Goal: Task Accomplishment & Management: Manage account settings

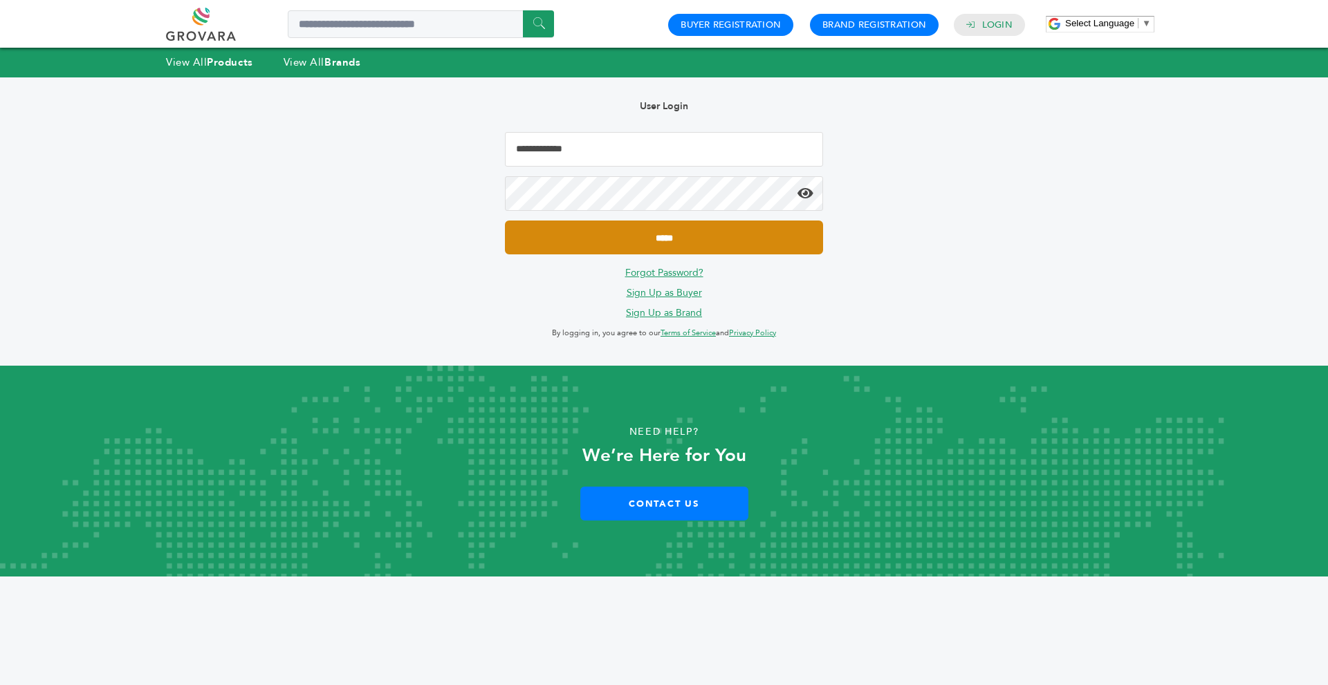
type input "**********"
click at [618, 232] on input "*****" at bounding box center [664, 238] width 318 height 34
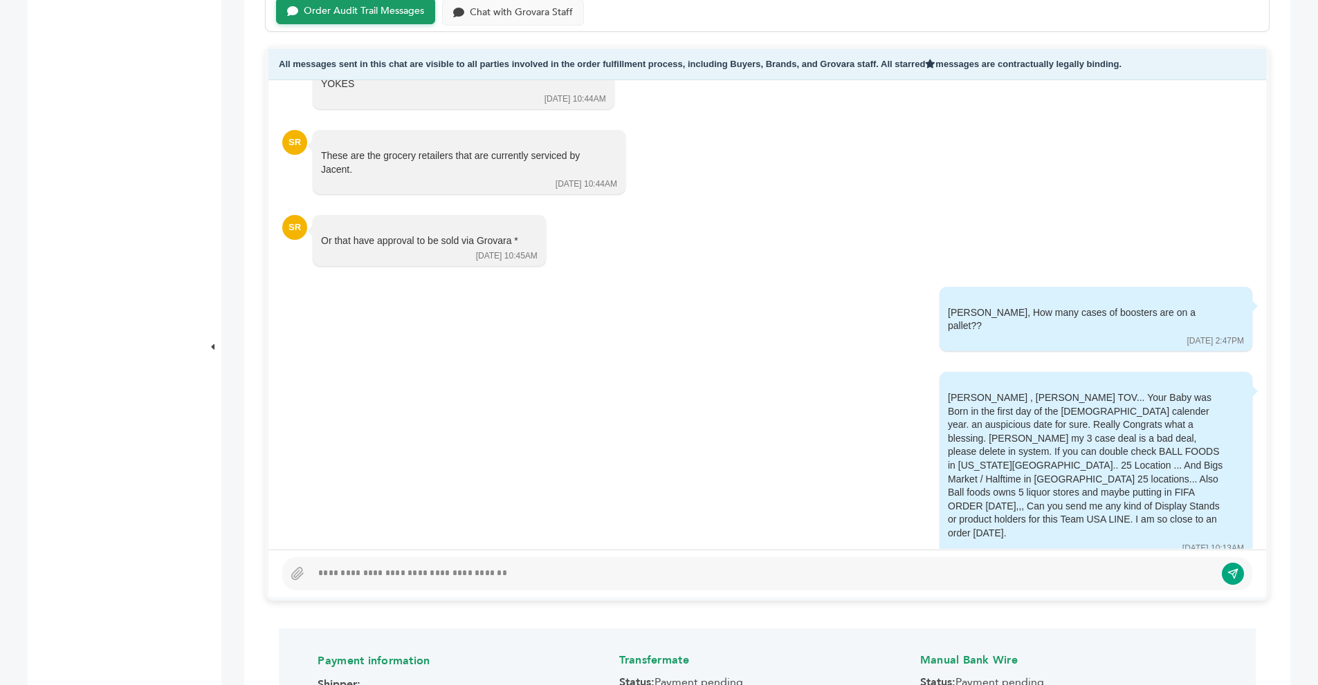
scroll to position [5069, 0]
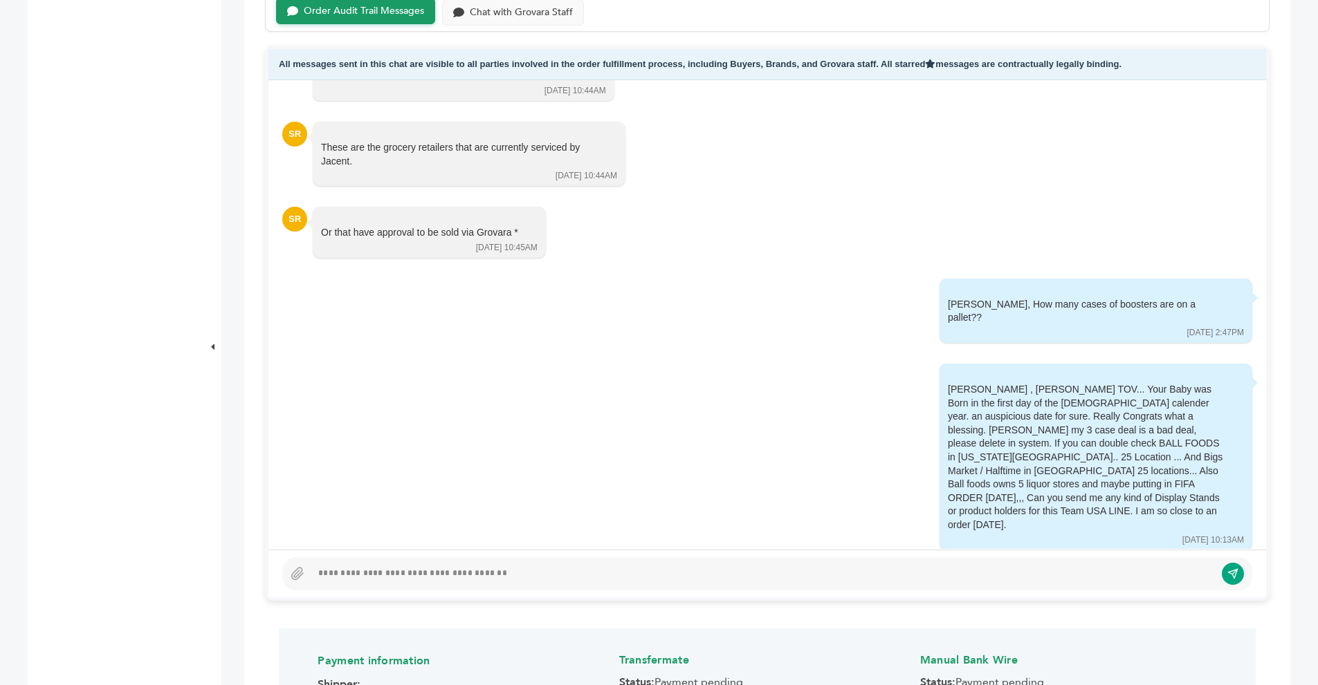
click at [426, 569] on div at bounding box center [762, 574] width 903 height 17
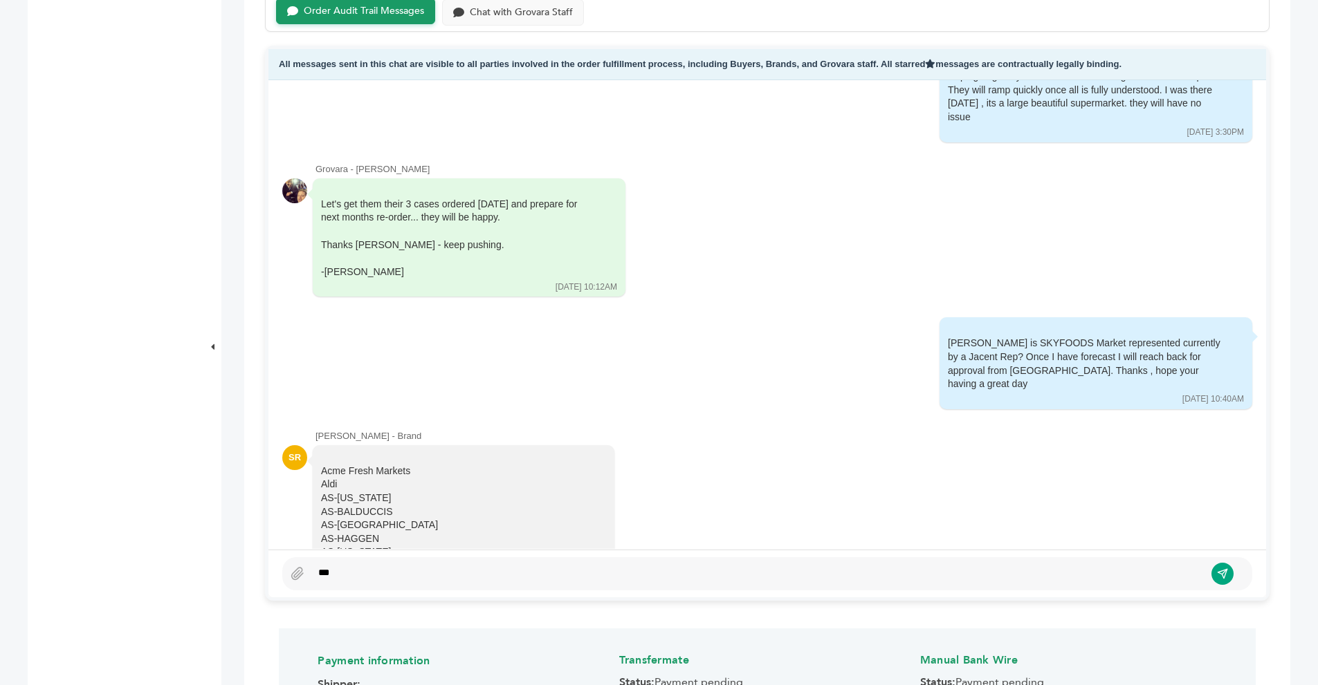
scroll to position [2517, 0]
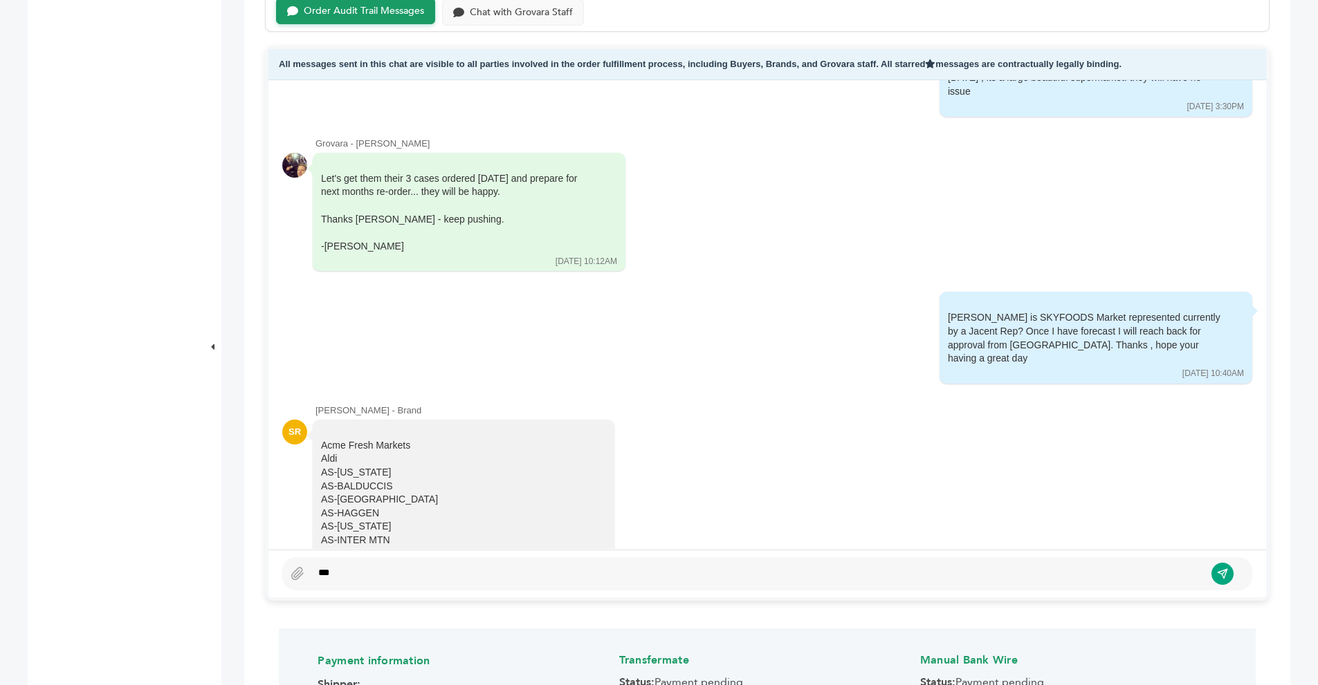
drag, startPoint x: 1244, startPoint y: 322, endPoint x: 1244, endPoint y: 389, distance: 67.1
click at [1244, 389] on div "Grovara - Peter Groverman Please note I already shipped these samples and Scott…" at bounding box center [766, 314] width 997 height 469
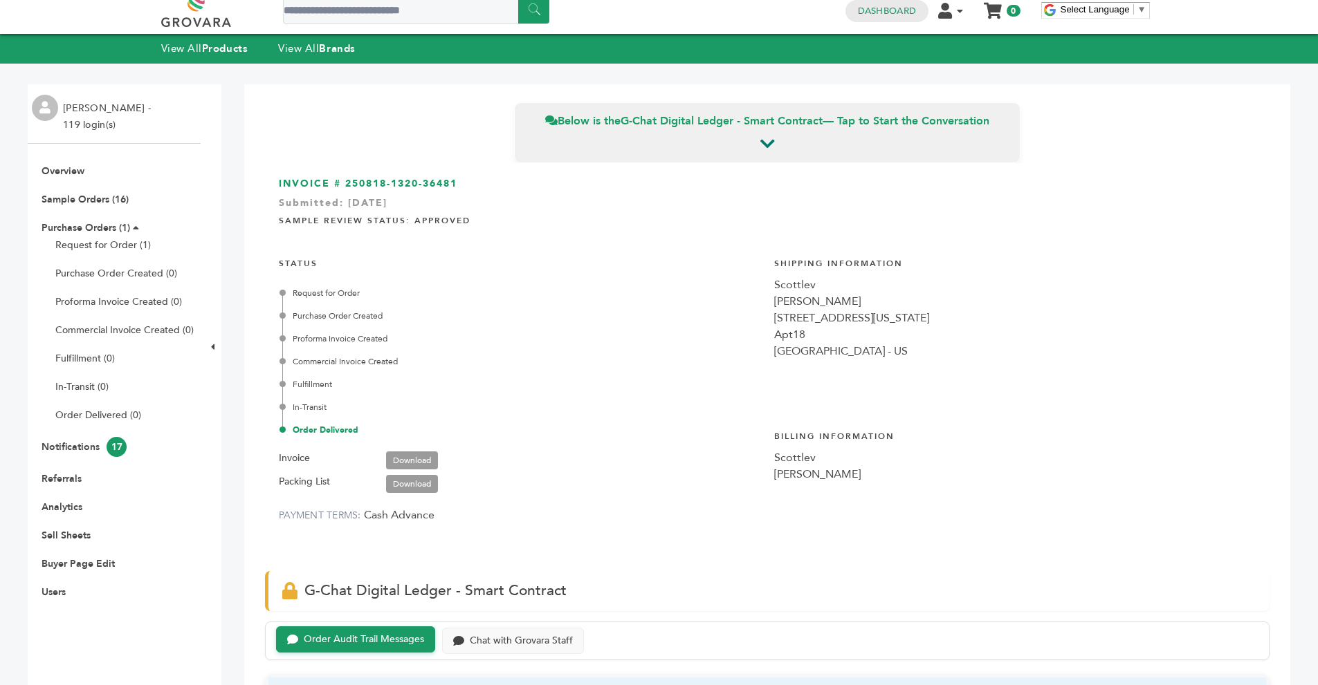
scroll to position [11, 0]
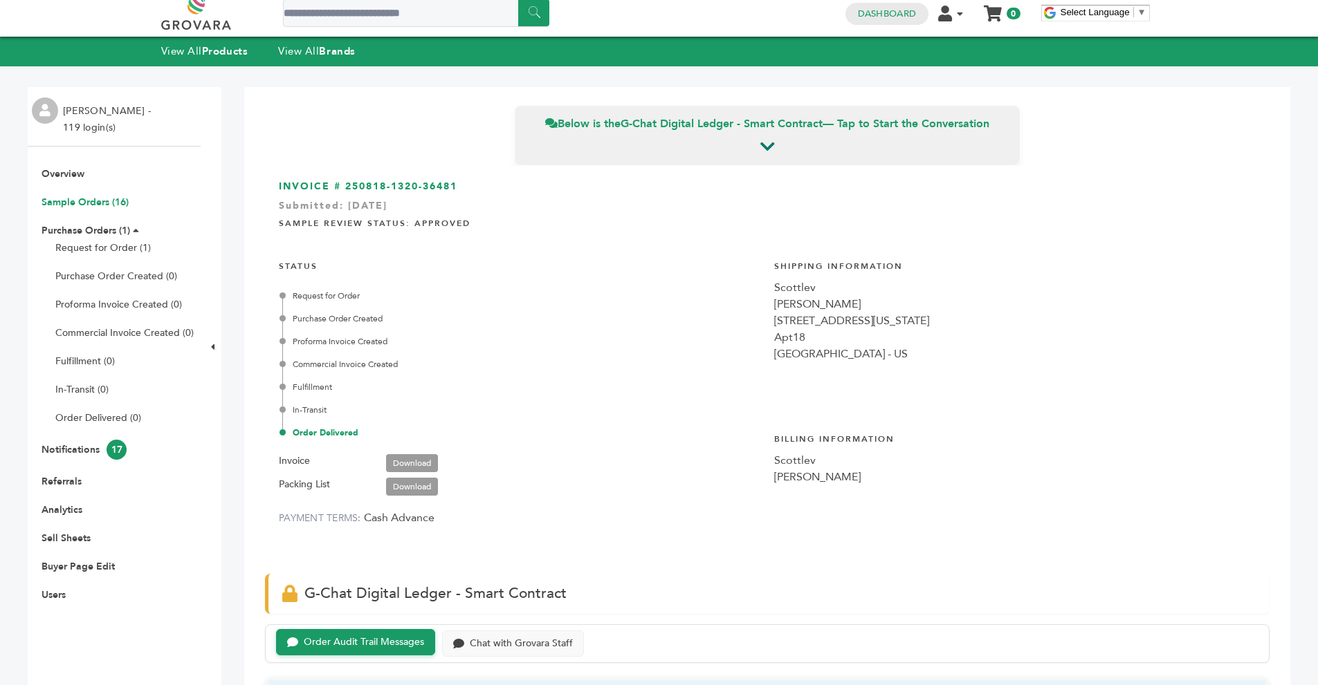
click at [102, 203] on link "Sample Orders (16)" at bounding box center [85, 202] width 87 height 13
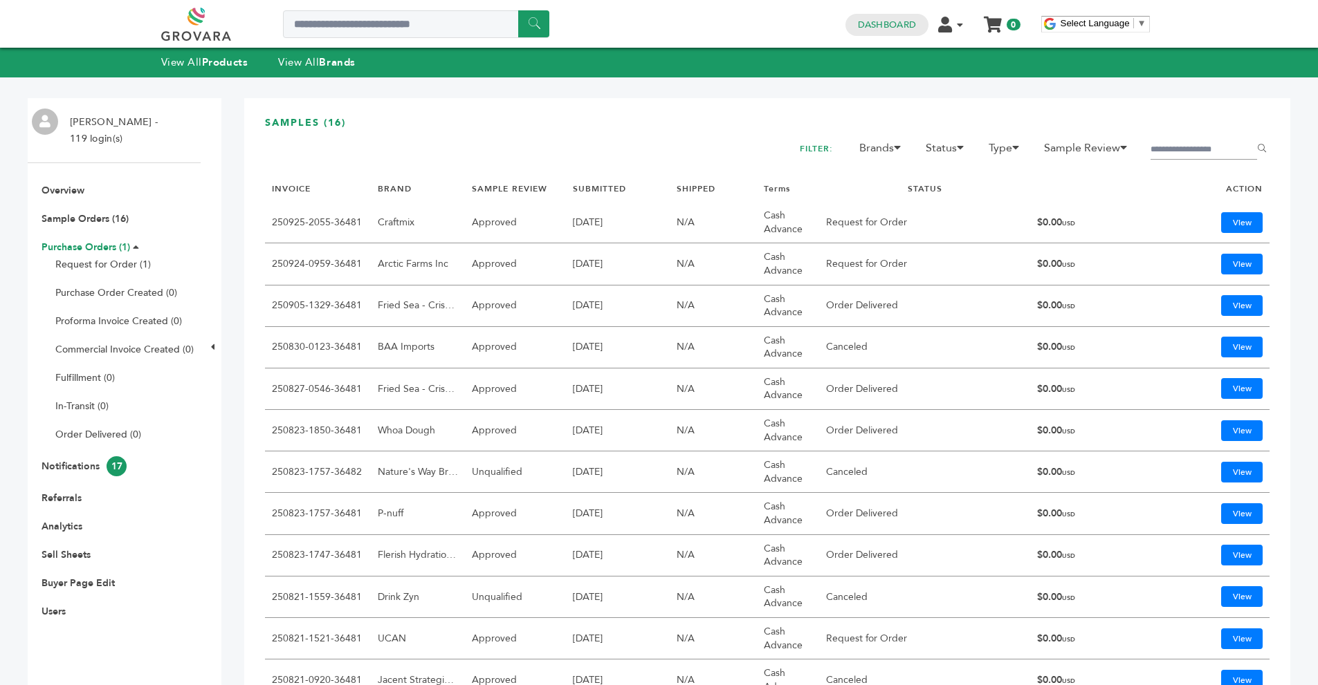
click at [89, 248] on link "Purchase Orders (1)" at bounding box center [86, 247] width 89 height 13
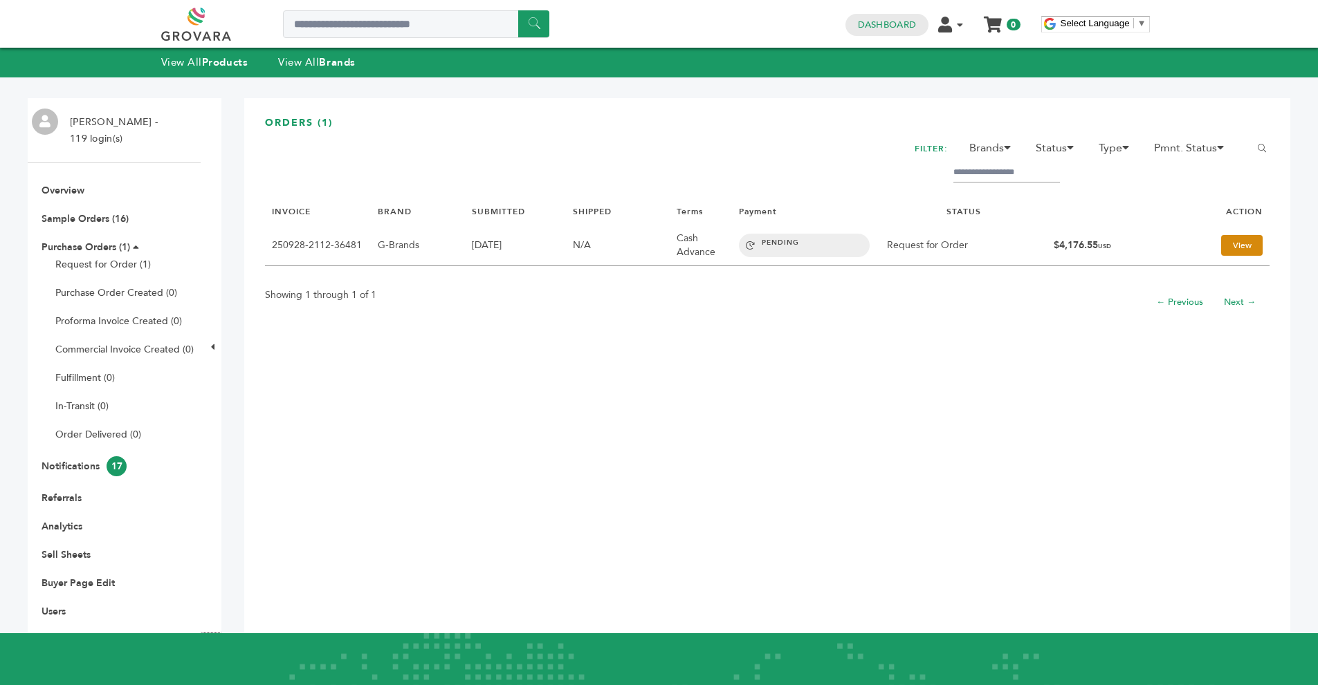
click at [1225, 248] on link "View" at bounding box center [1242, 245] width 42 height 21
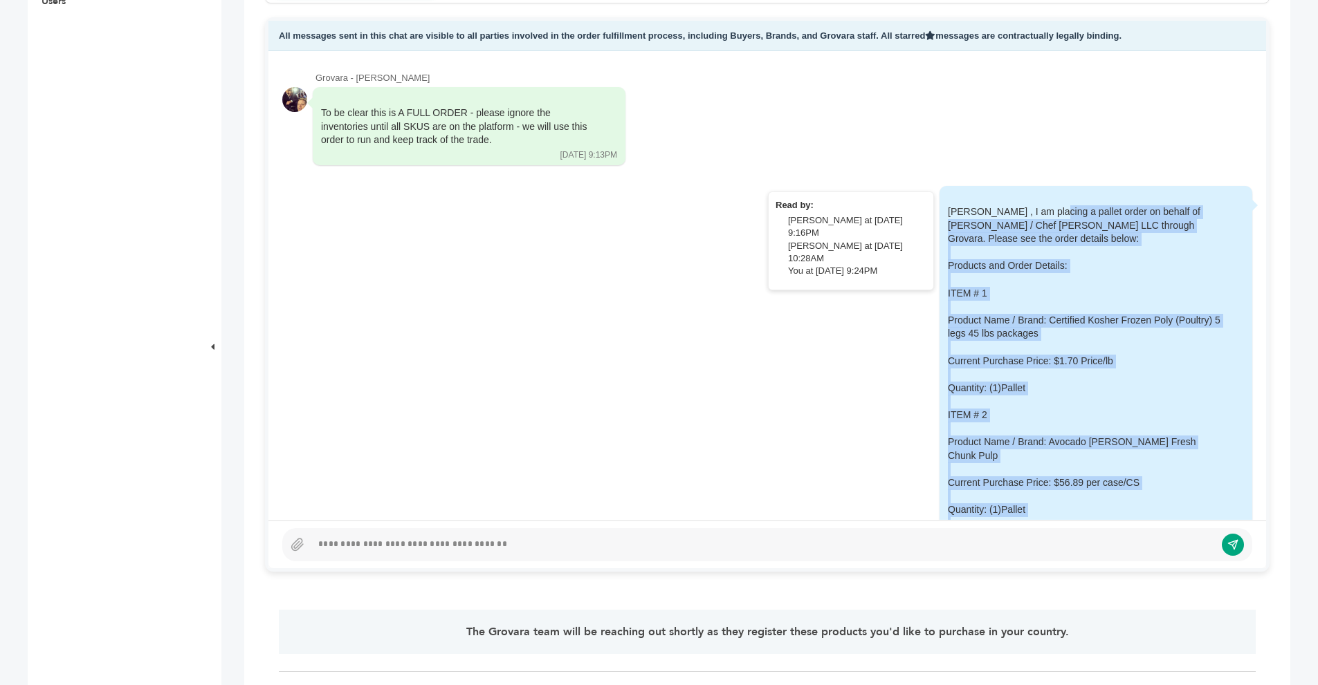
drag, startPoint x: 1091, startPoint y: 406, endPoint x: 927, endPoint y: 206, distance: 258.5
copy div "Steve , I am placing a pallet order on behalf of Mr. Arey Hawkner / Chef Arey L…"
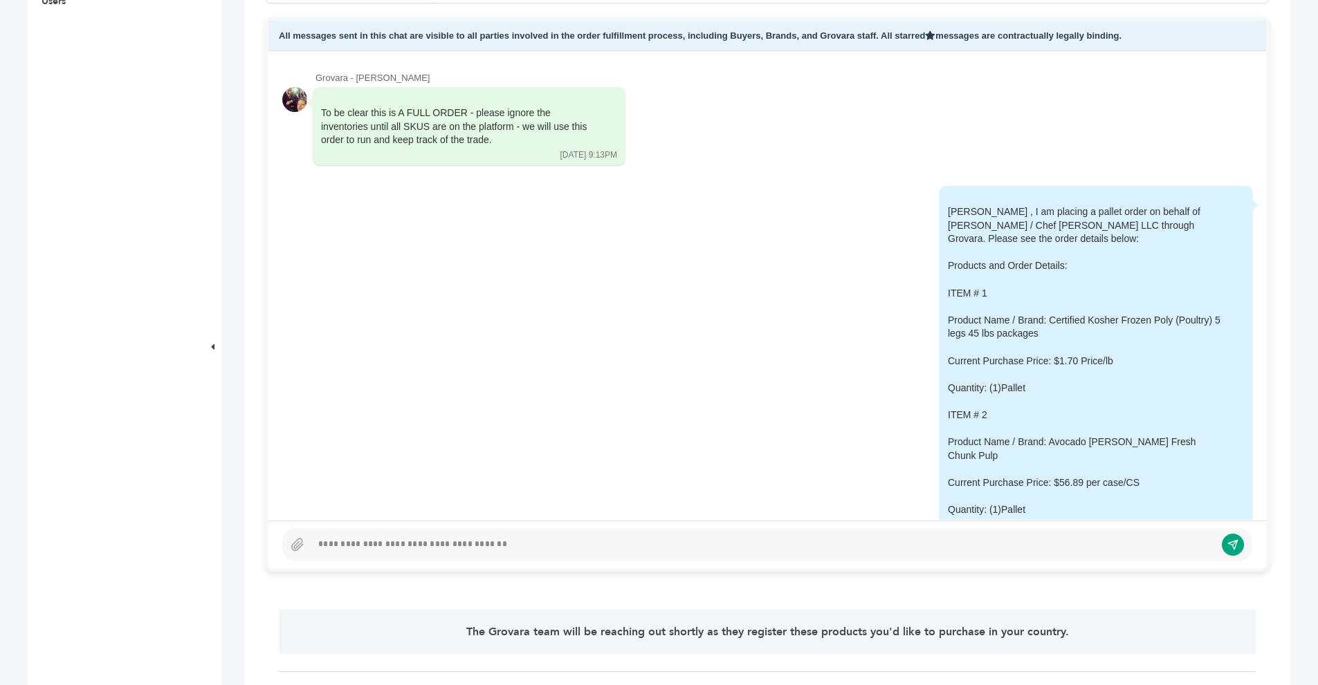
click at [790, 120] on div "To be clear this is A FULL ORDER - please ignore the inventories until all SKUS…" at bounding box center [767, 127] width 970 height 80
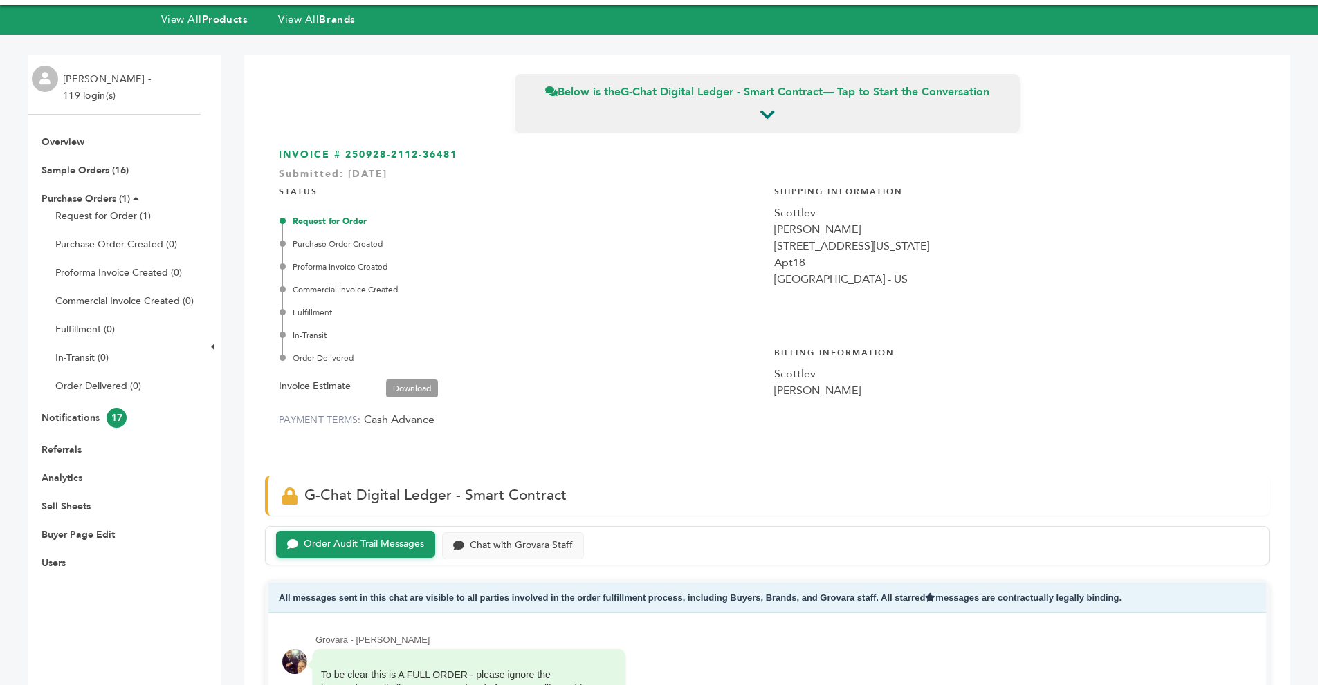
scroll to position [23, 0]
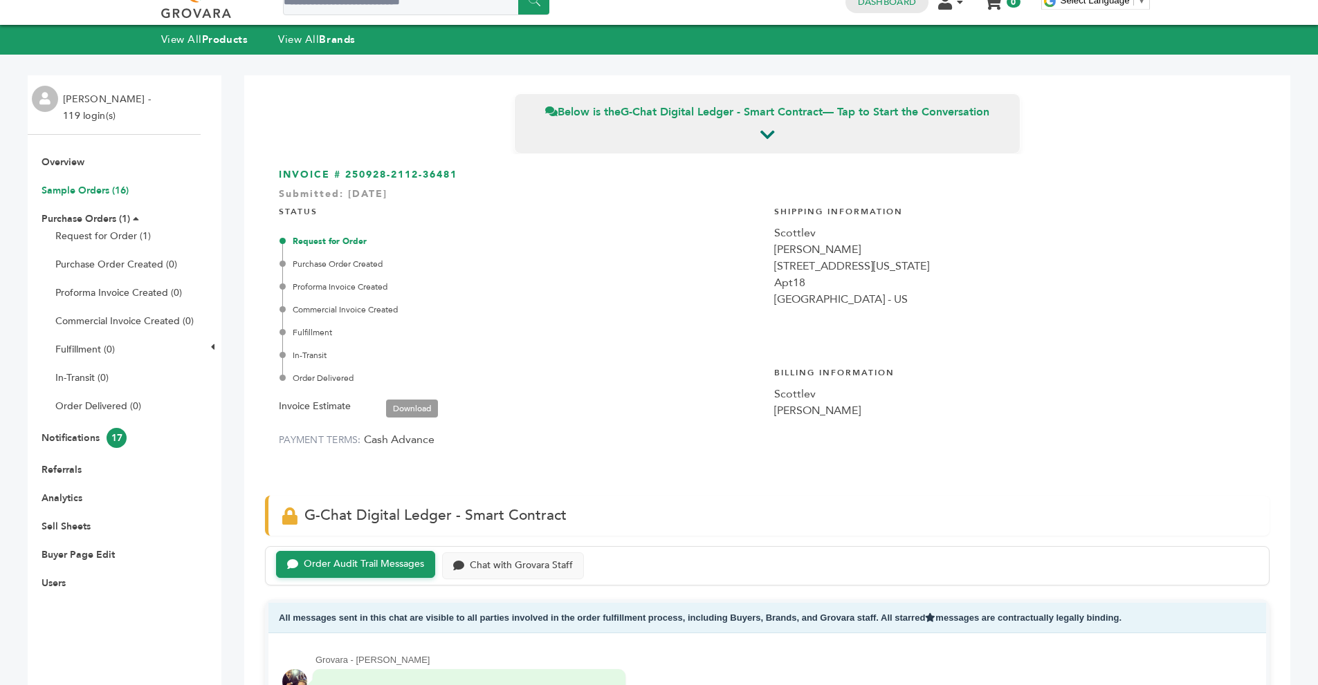
click at [116, 190] on link "Sample Orders (16)" at bounding box center [85, 190] width 87 height 13
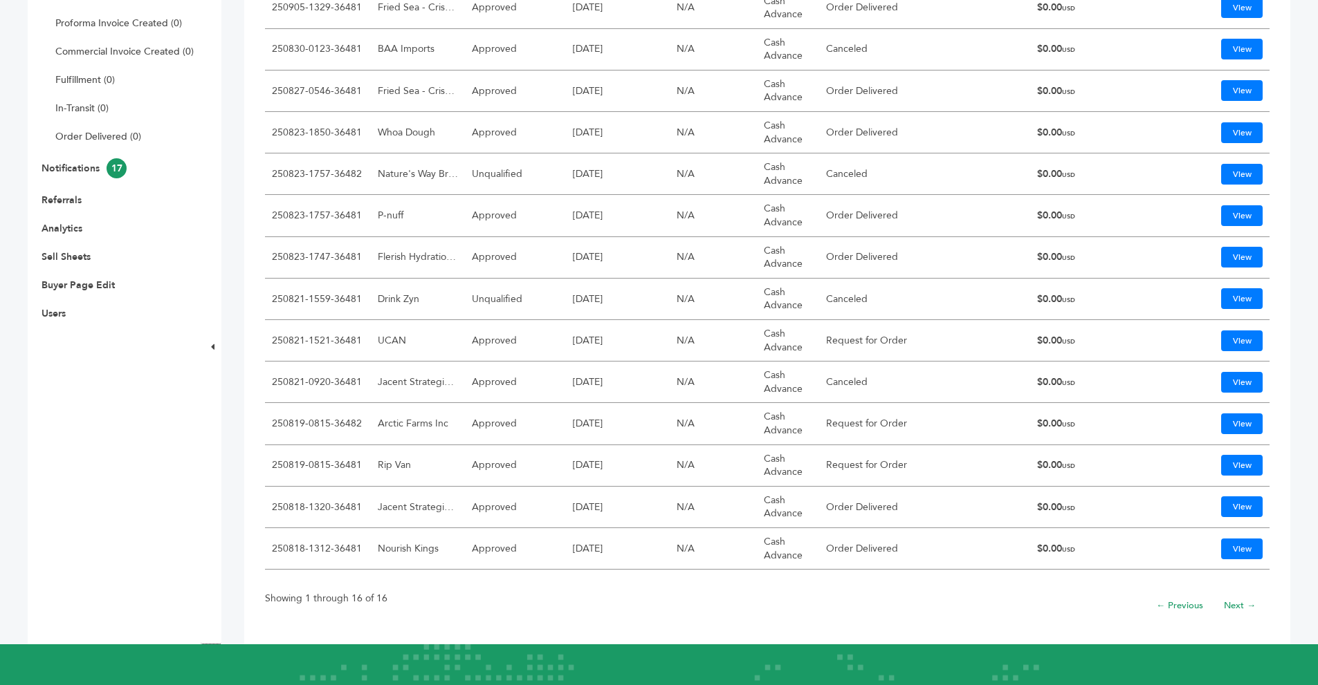
scroll to position [299, 0]
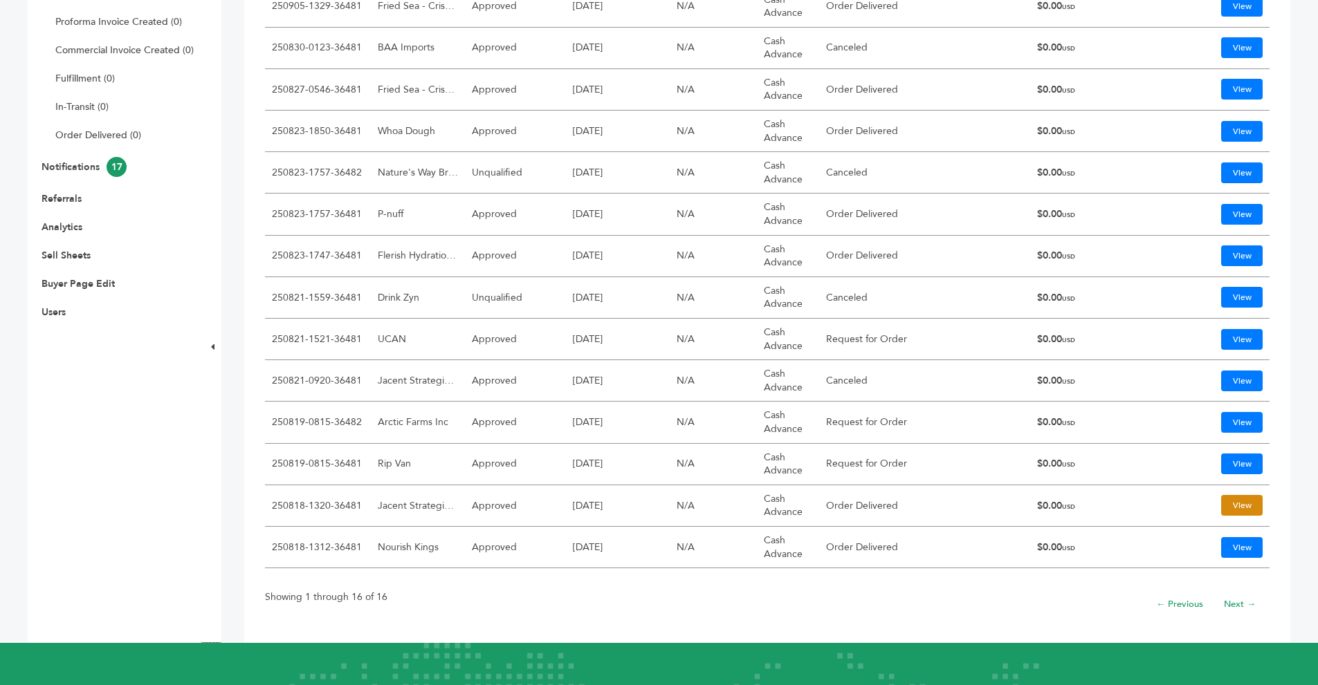
click at [1232, 499] on link "View" at bounding box center [1242, 505] width 42 height 21
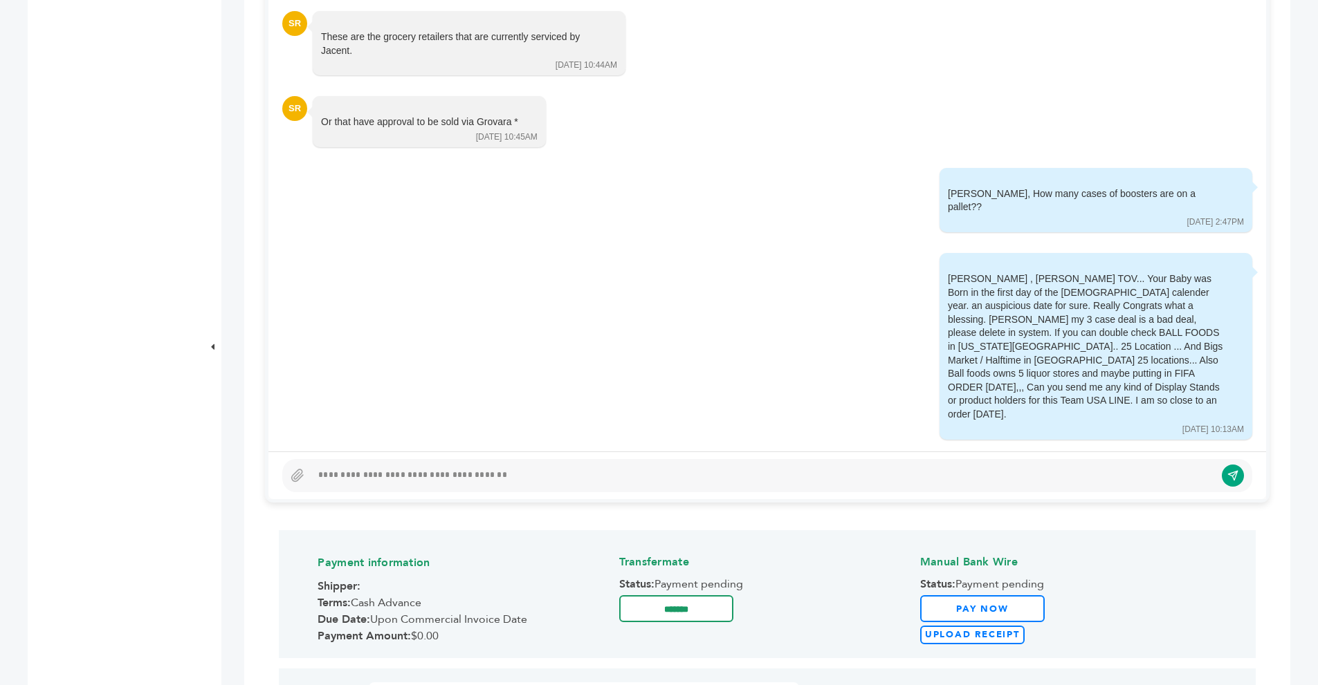
scroll to position [738, 0]
click at [939, 476] on div at bounding box center [762, 478] width 903 height 17
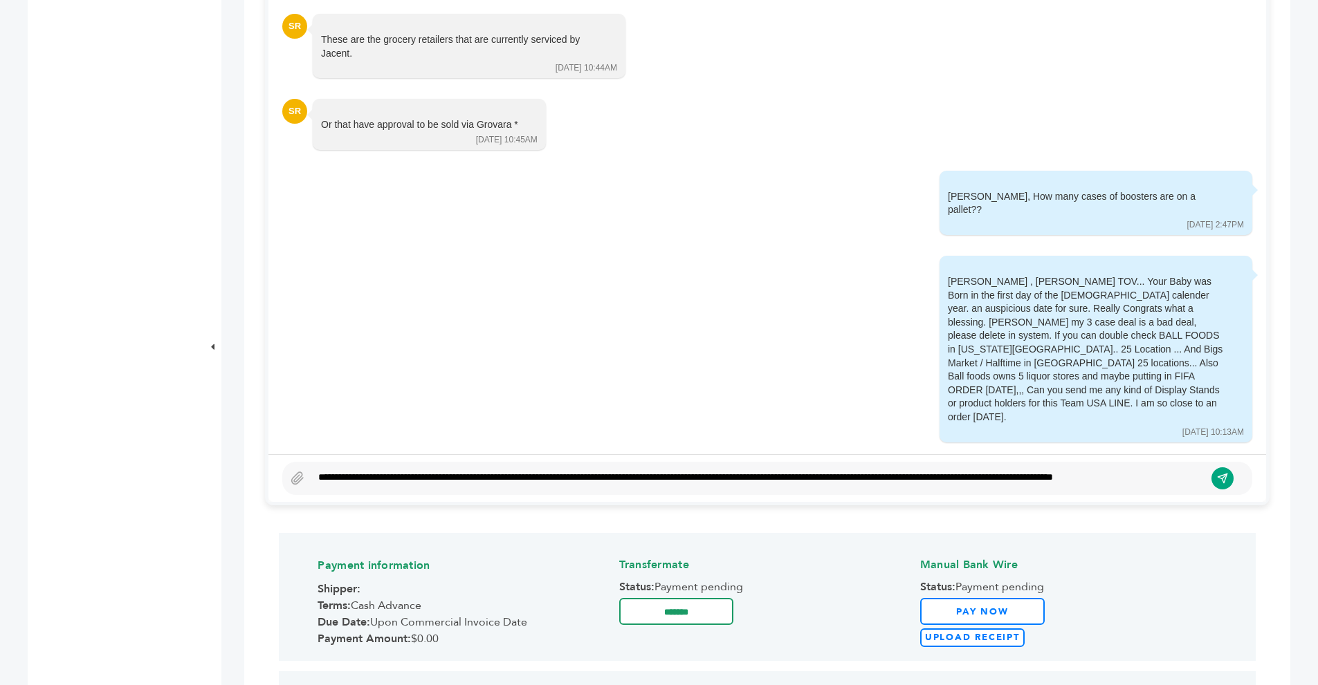
scroll to position [728, 0]
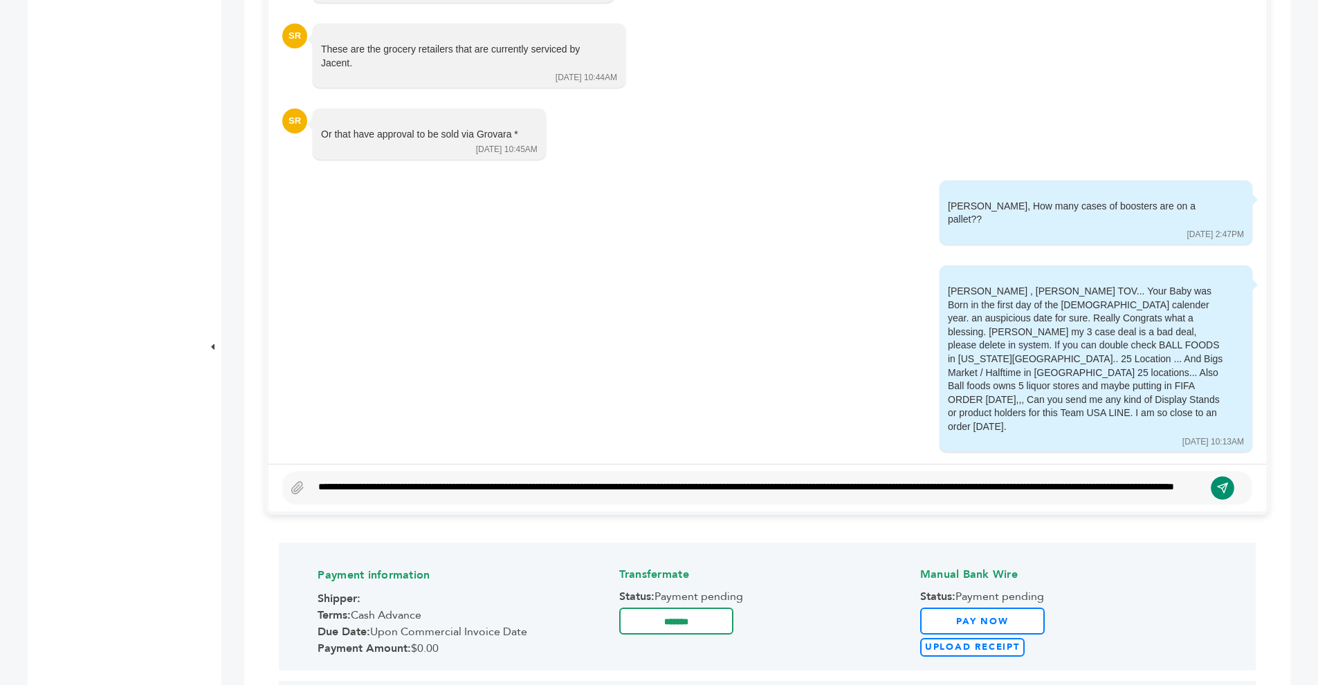
click at [1219, 488] on icon "submit" at bounding box center [1223, 489] width 12 height 12
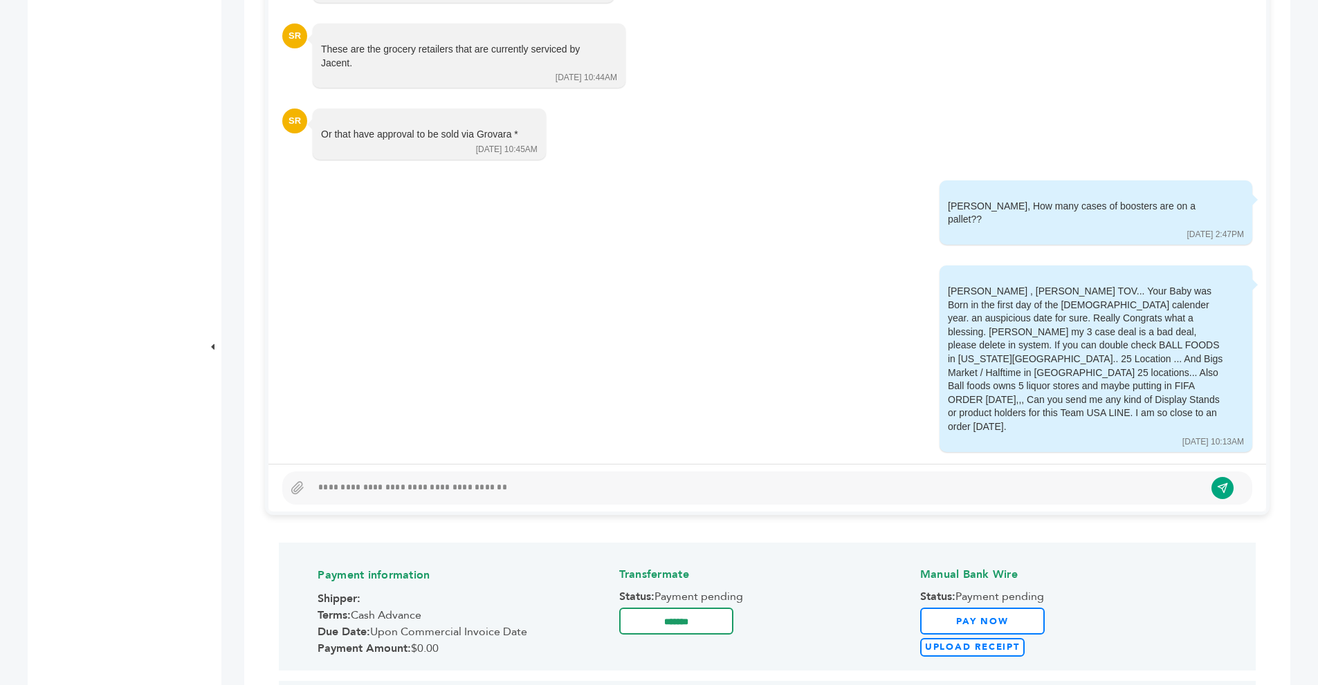
scroll to position [5181, 0]
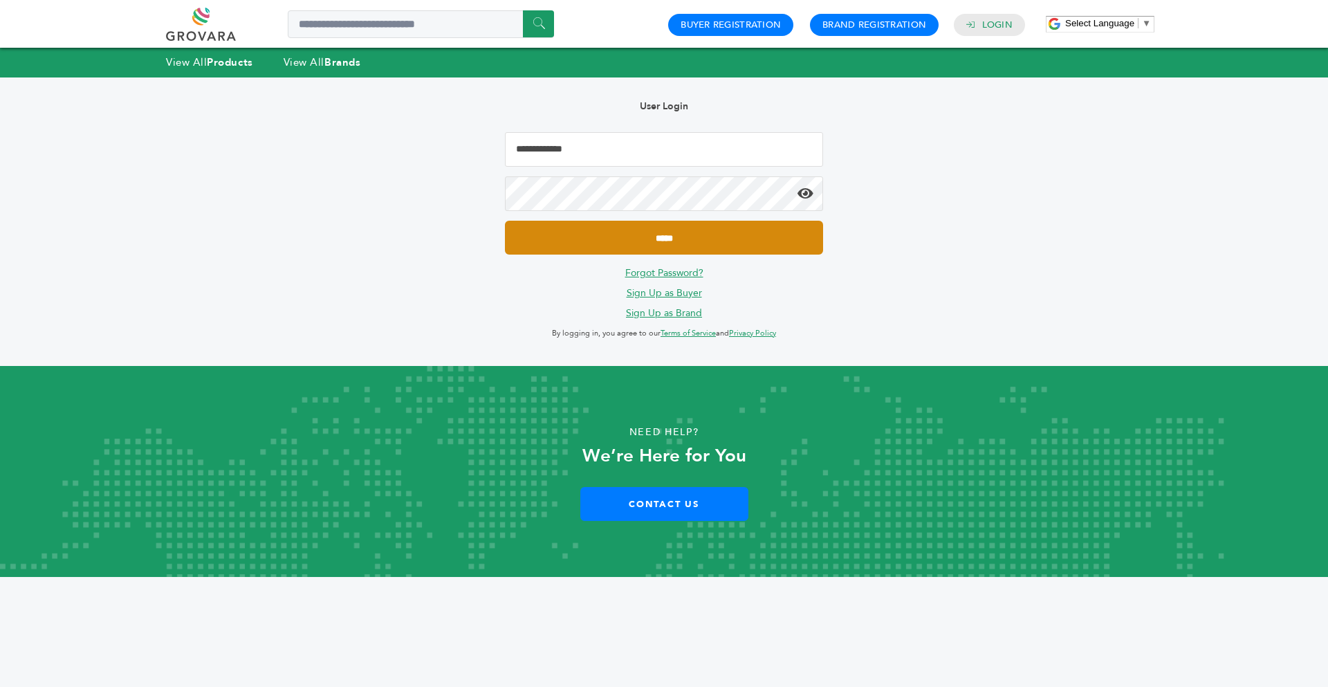
type input "**********"
click at [614, 235] on input "*****" at bounding box center [664, 238] width 318 height 34
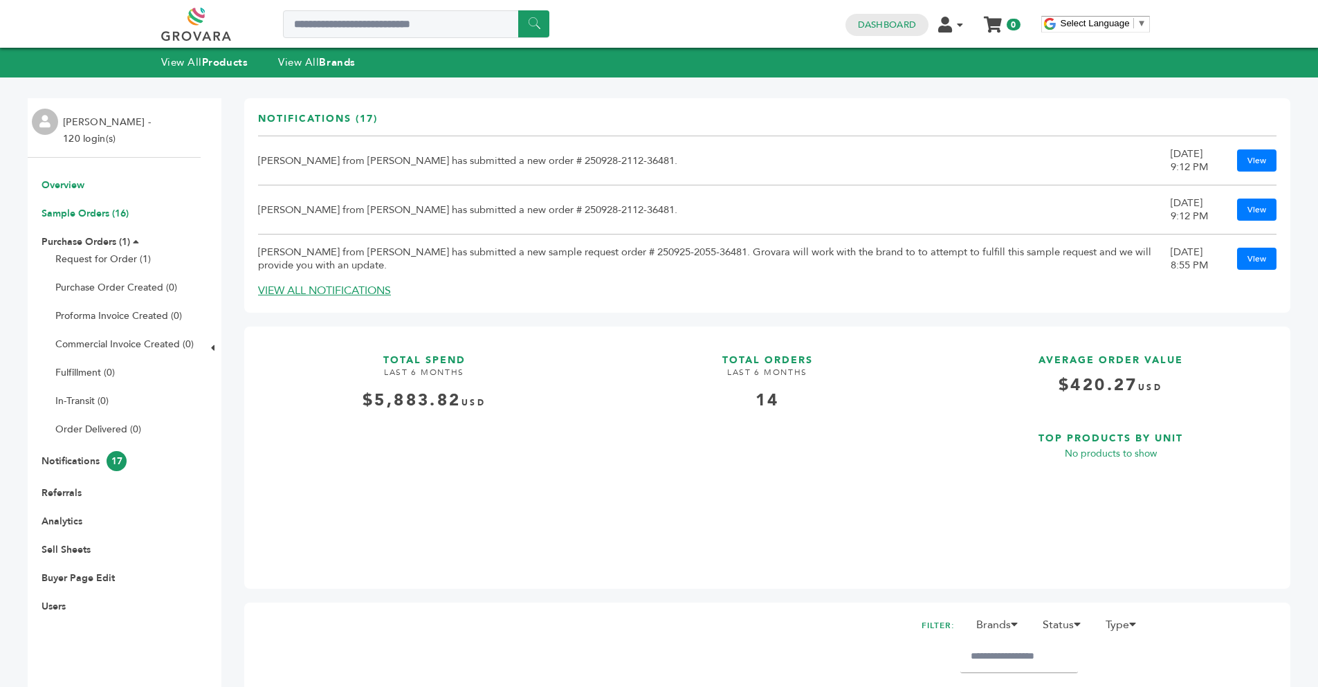
click at [116, 216] on link "Sample Orders (16)" at bounding box center [85, 213] width 87 height 13
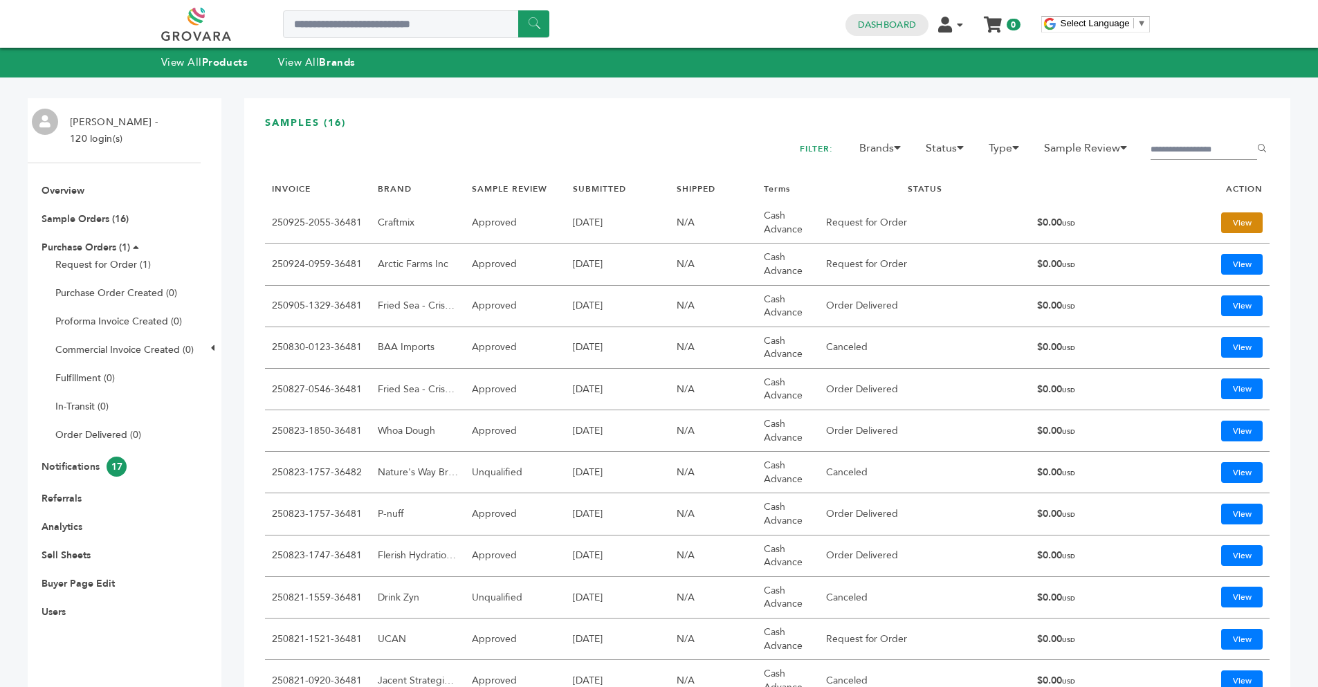
click at [1233, 218] on link "View" at bounding box center [1242, 222] width 42 height 21
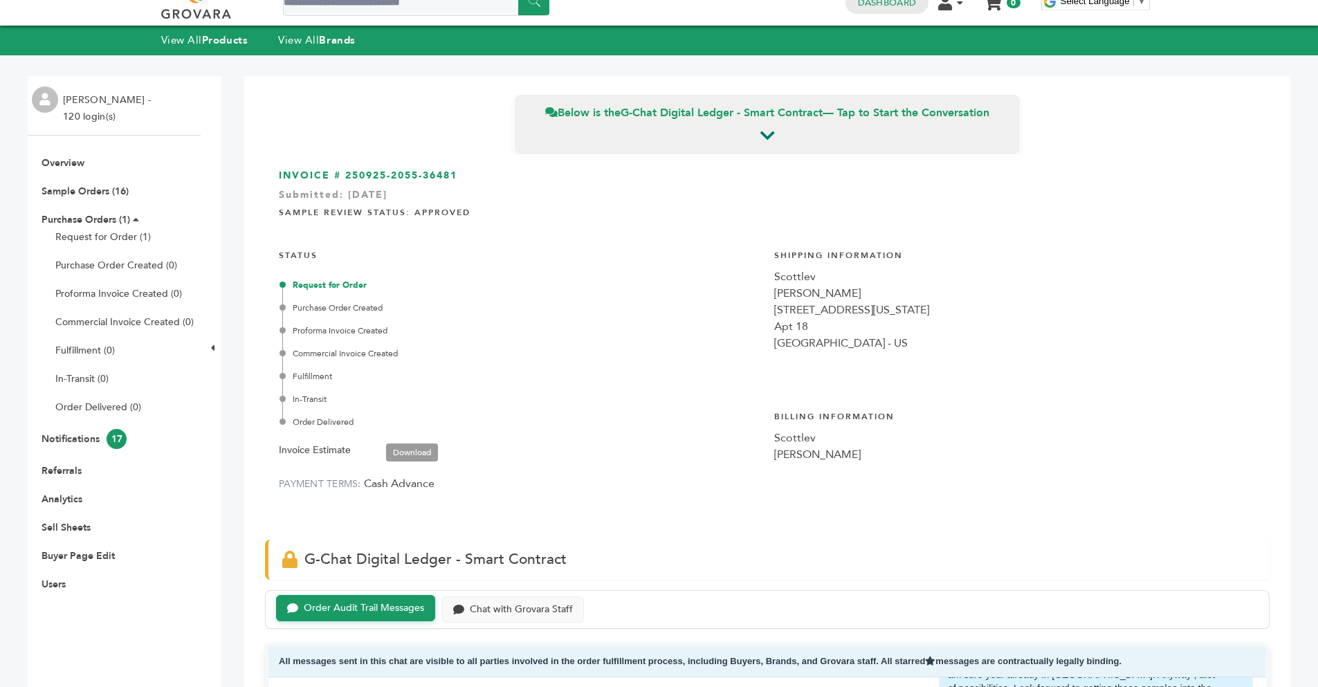
scroll to position [19, 0]
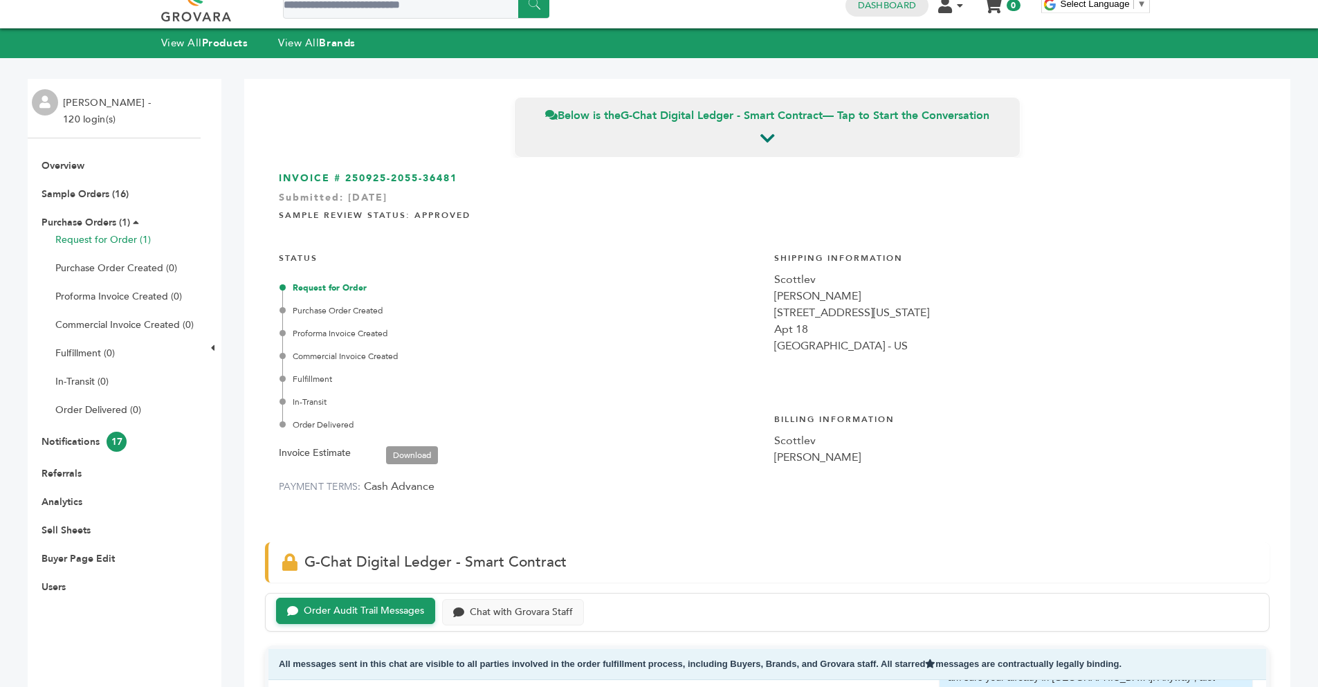
click at [101, 241] on link "Request for Order (1)" at bounding box center [102, 239] width 95 height 13
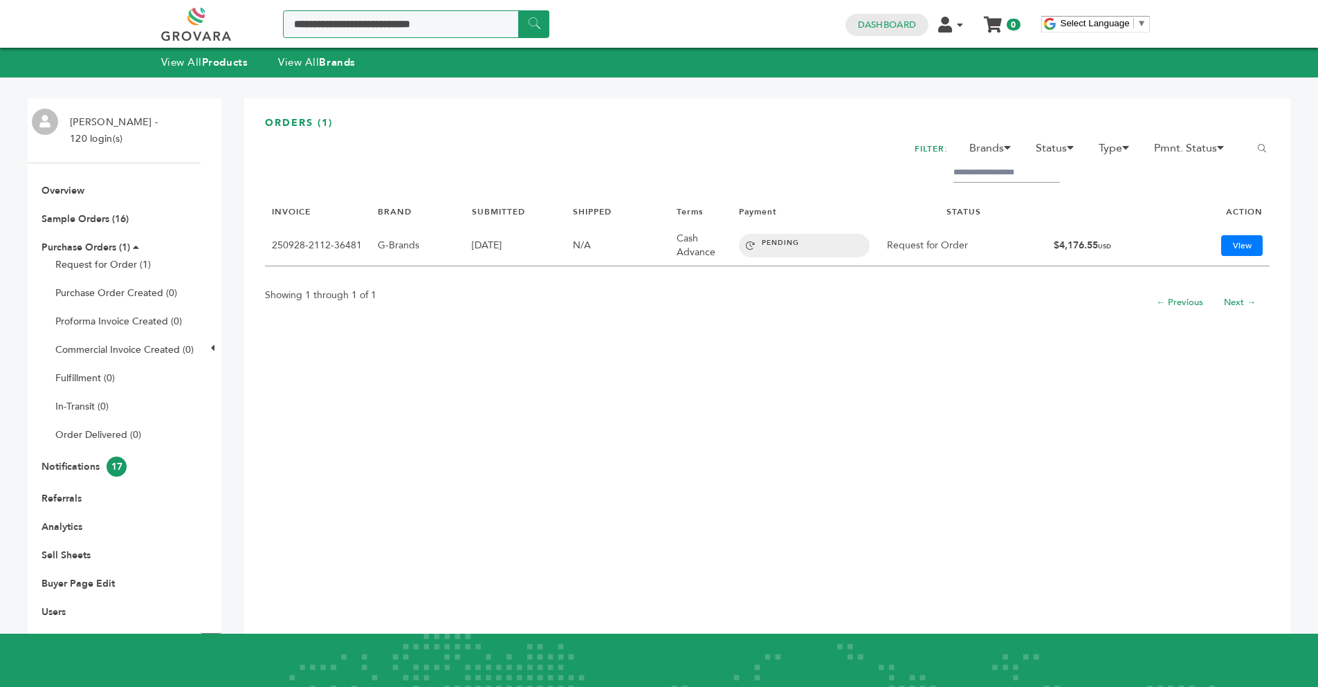
click at [411, 33] on input "Search a product or brand..." at bounding box center [416, 24] width 266 height 28
type input "*******"
click at [518, 10] on input "******" at bounding box center [533, 23] width 31 height 27
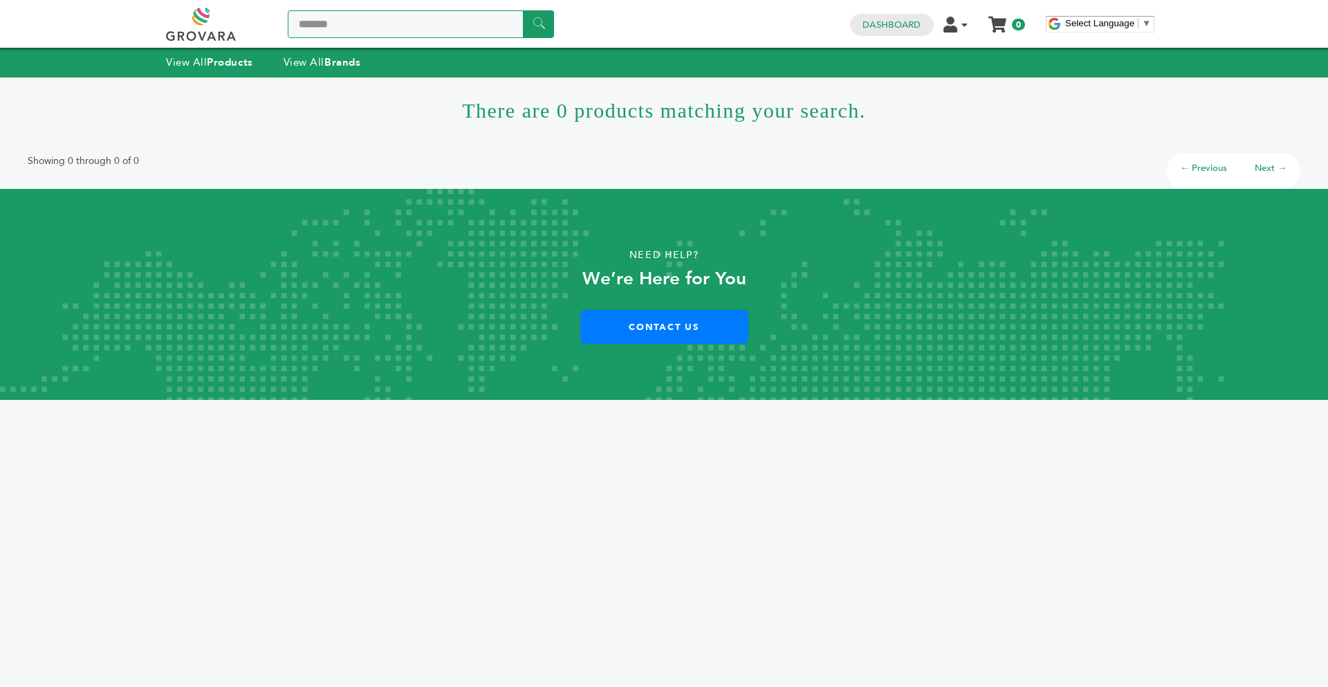
click at [414, 20] on input "*******" at bounding box center [421, 24] width 266 height 28
drag, startPoint x: 414, startPoint y: 20, endPoint x: 279, endPoint y: 15, distance: 135.0
click at [279, 15] on div "******* ******" at bounding box center [360, 24] width 388 height 33
click at [898, 30] on link "Dashboard" at bounding box center [892, 25] width 58 height 12
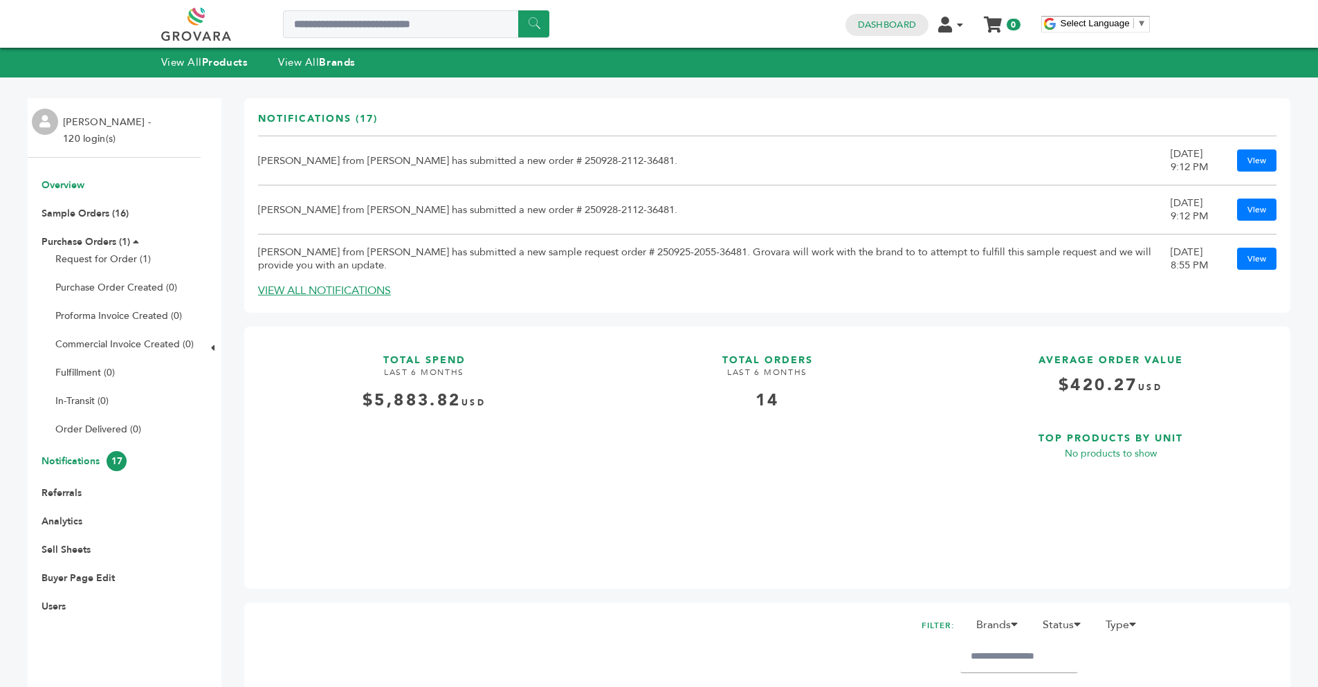
click at [81, 456] on link "Notifications 17" at bounding box center [84, 460] width 85 height 13
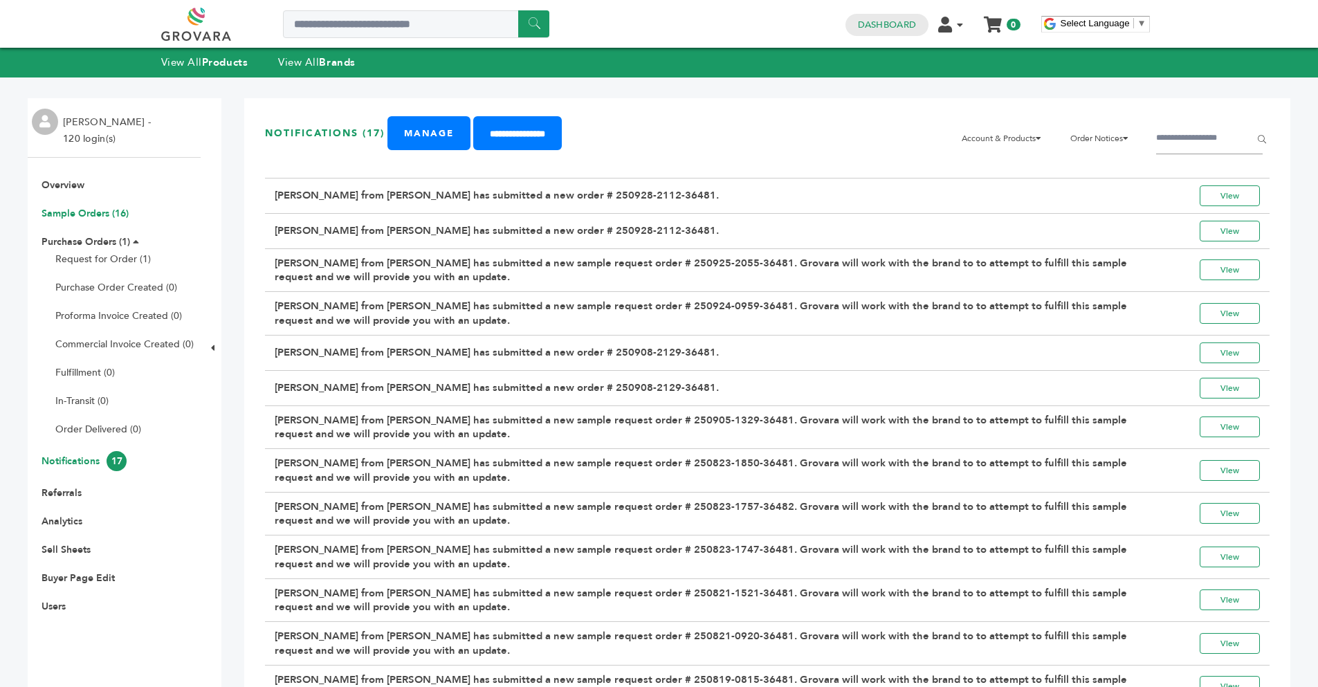
click at [98, 214] on link "Sample Orders (16)" at bounding box center [85, 213] width 87 height 13
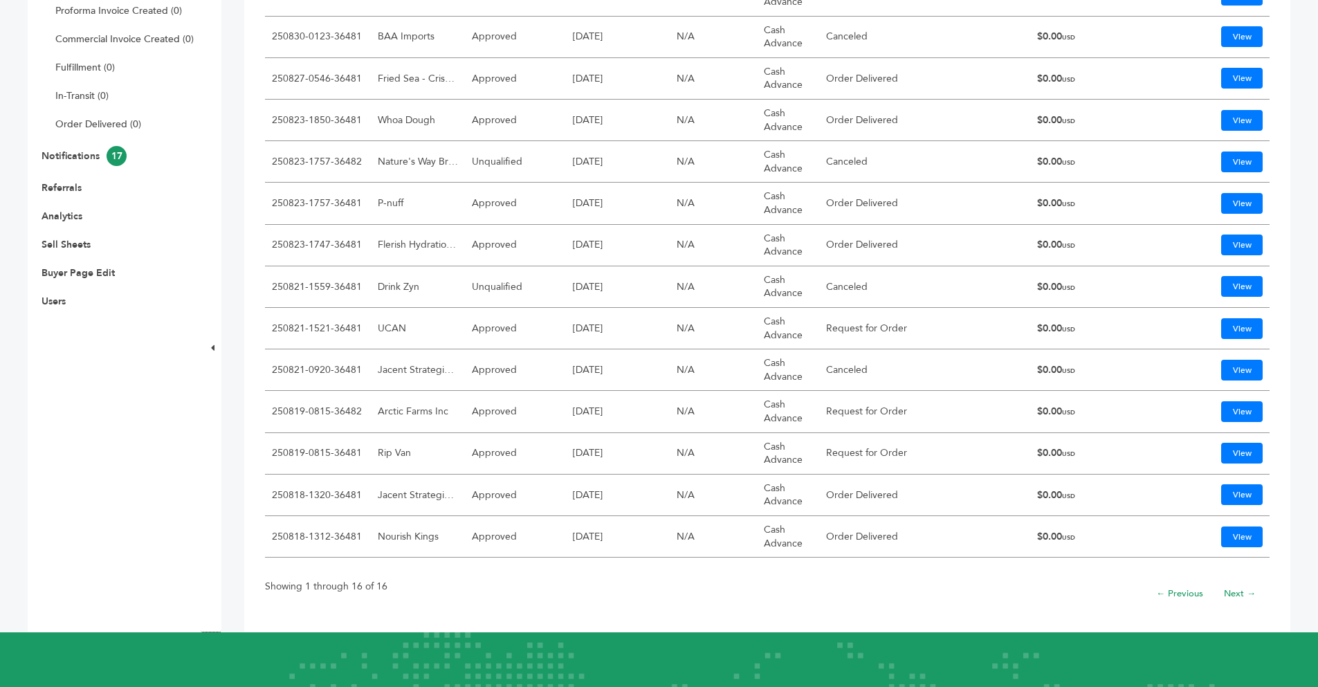
scroll to position [320, 0]
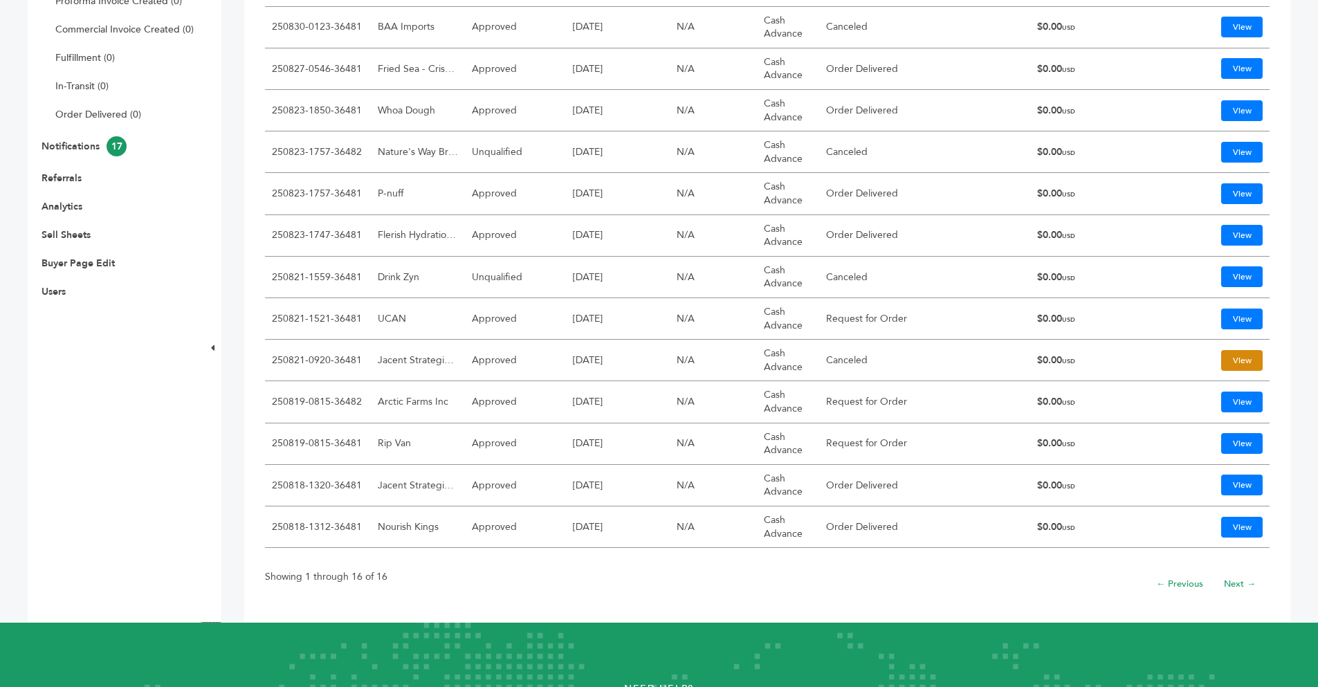
click at [1228, 358] on link "View" at bounding box center [1242, 360] width 42 height 21
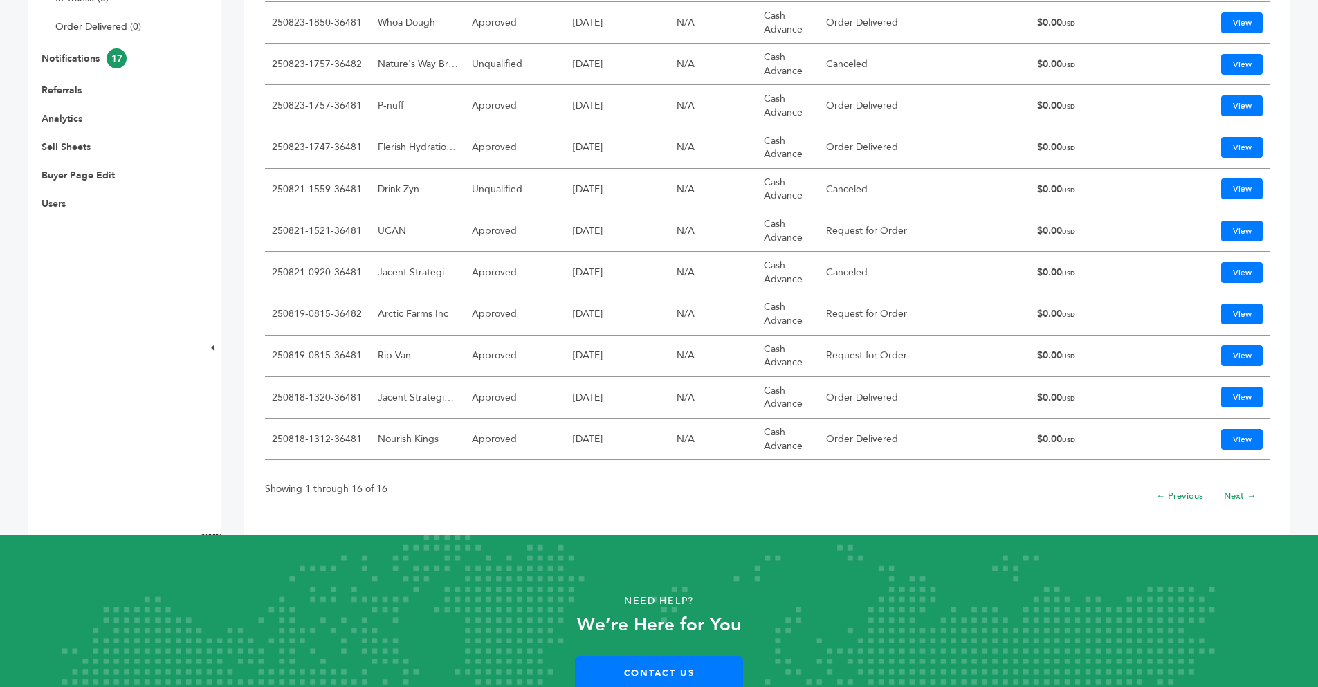
scroll to position [411, 0]
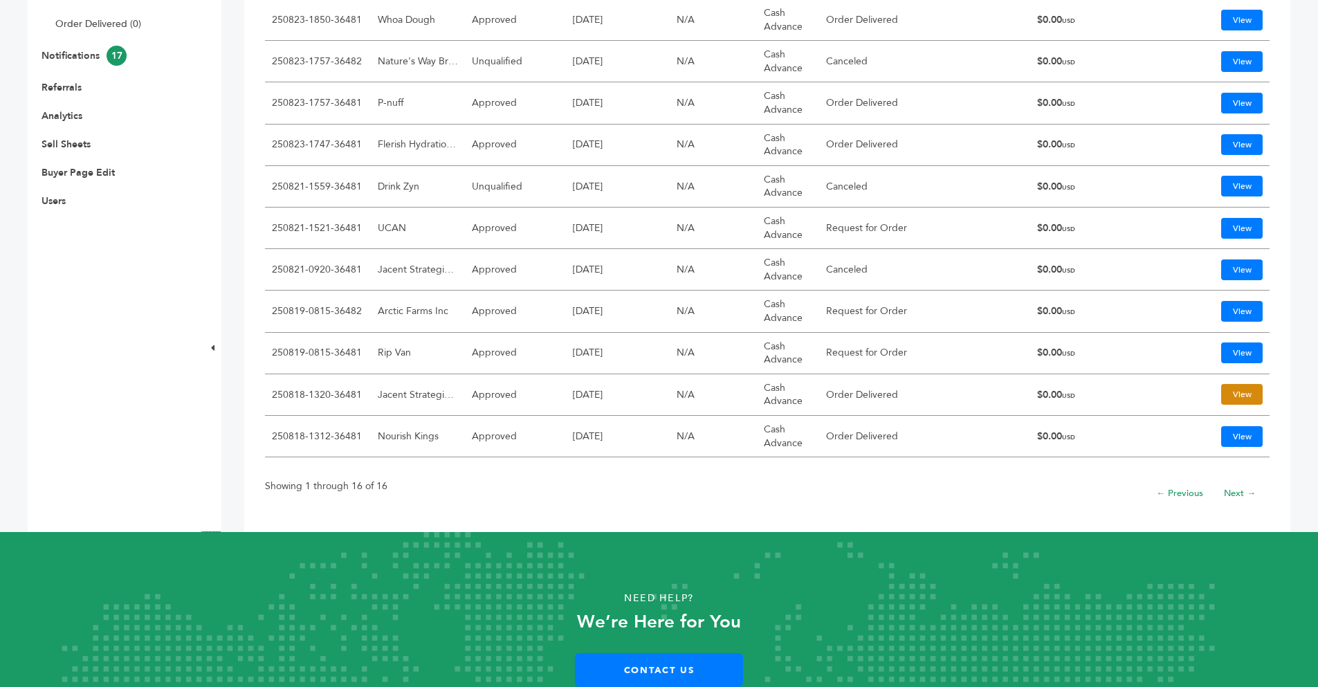
click at [1242, 392] on link "View" at bounding box center [1242, 394] width 42 height 21
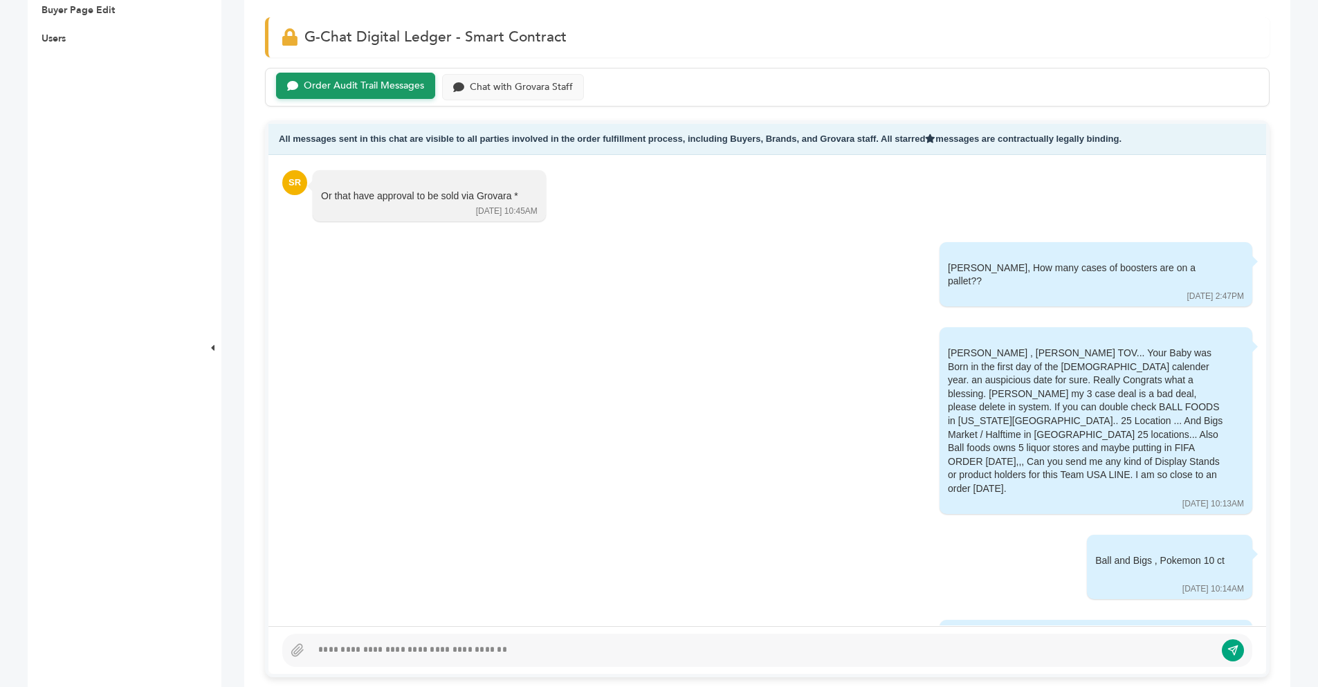
scroll to position [571, 0]
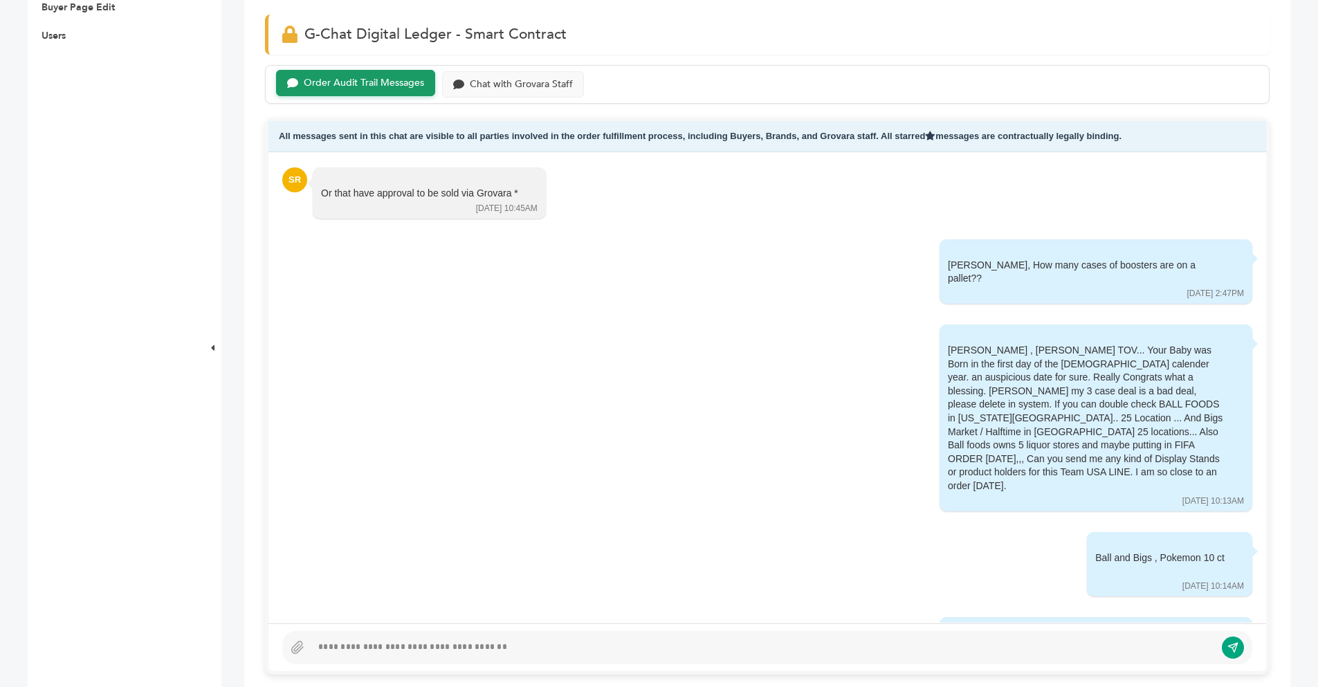
drag, startPoint x: 1257, startPoint y: 569, endPoint x: 1254, endPoint y: 504, distance: 65.8
click at [1254, 504] on div "All messages sent in this chat are visible to all parties involved in the order…" at bounding box center [767, 396] width 1004 height 556
click at [1257, 504] on div "All messages sent in this chat are visible to all parties involved in the order…" at bounding box center [767, 396] width 1004 height 556
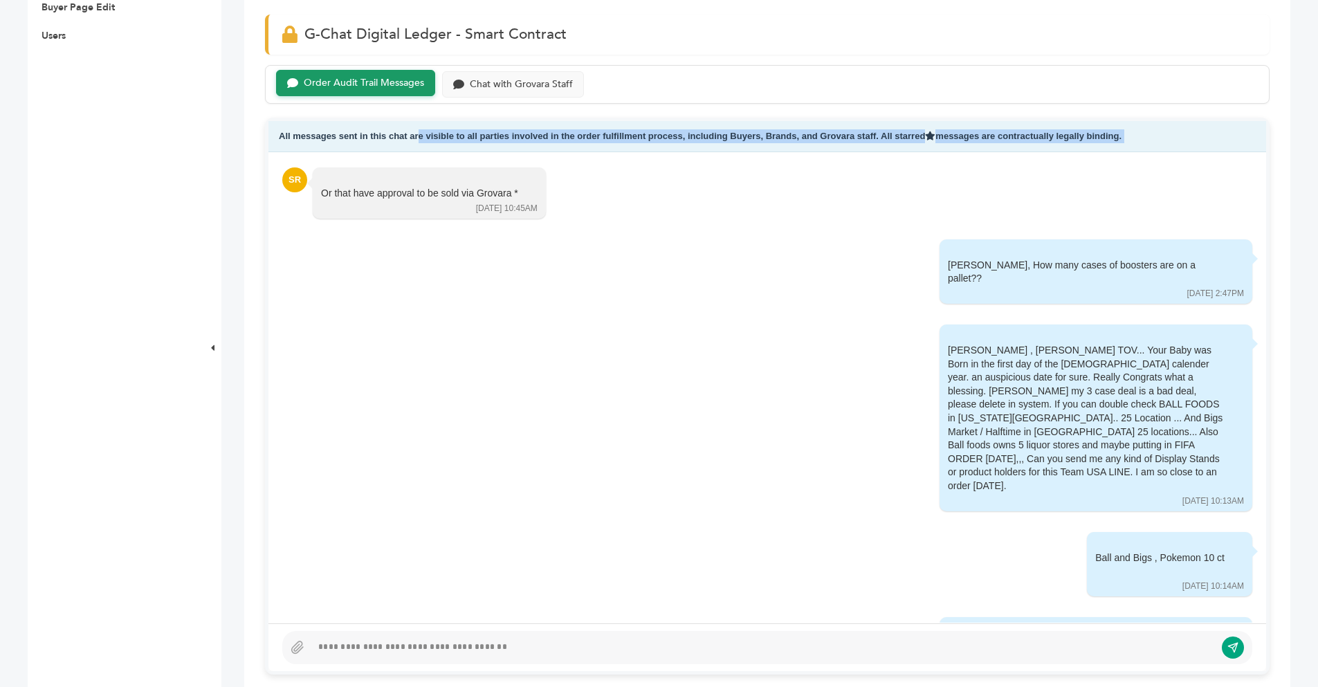
click at [1257, 504] on div "All messages sent in this chat are visible to all parties involved in the order…" at bounding box center [767, 396] width 1004 height 556
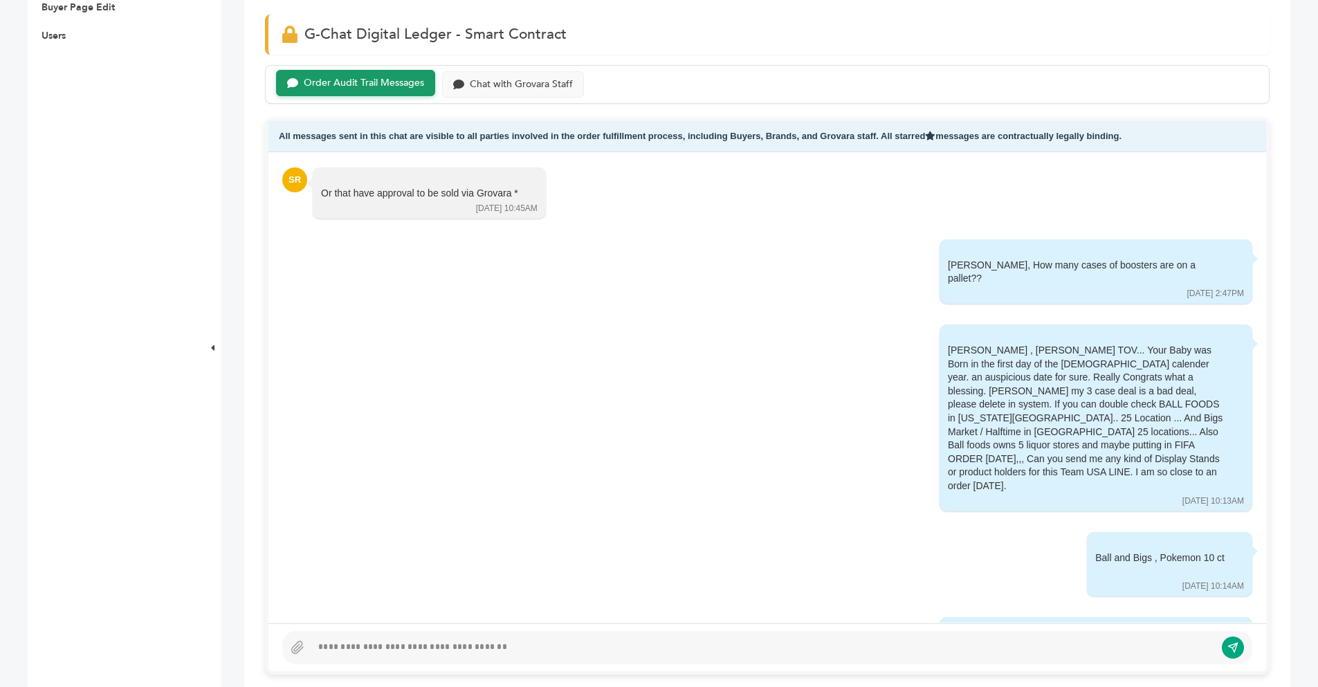
click at [1261, 510] on div "Below is the G-Chat Digital Ledger - Smart Contract — Tap to Start the Conversa…" at bounding box center [767, 679] width 1046 height 2303
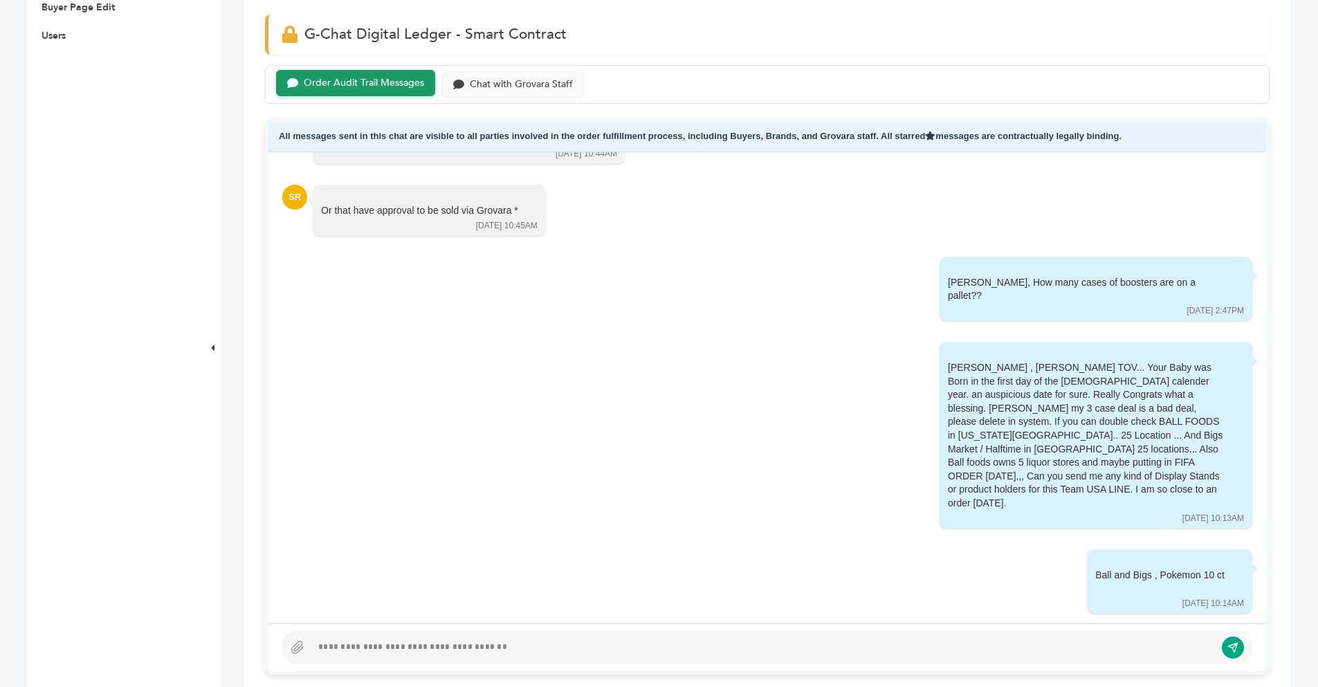
scroll to position [5179, 0]
